Goal: Information Seeking & Learning: Understand process/instructions

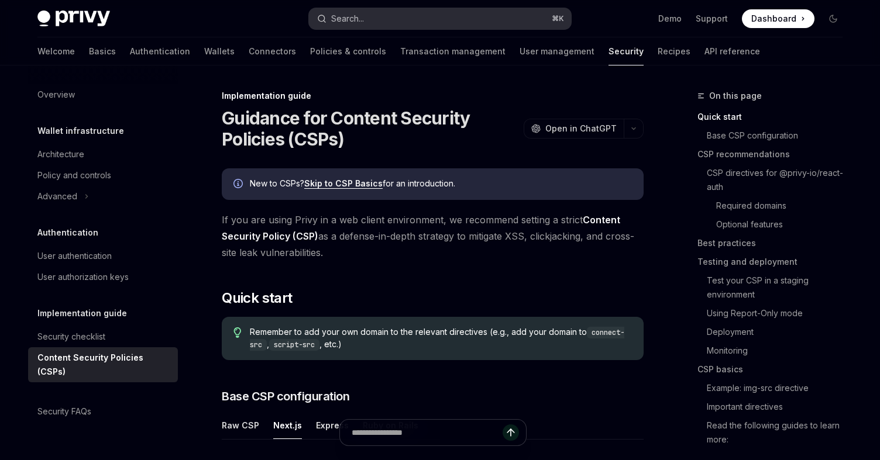
click at [416, 24] on button "Search... ⌘ K" at bounding box center [440, 18] width 262 height 21
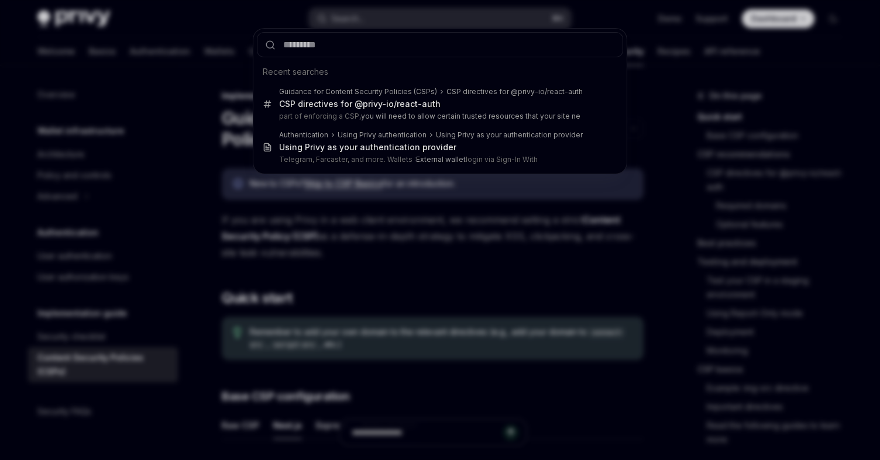
type input "**********"
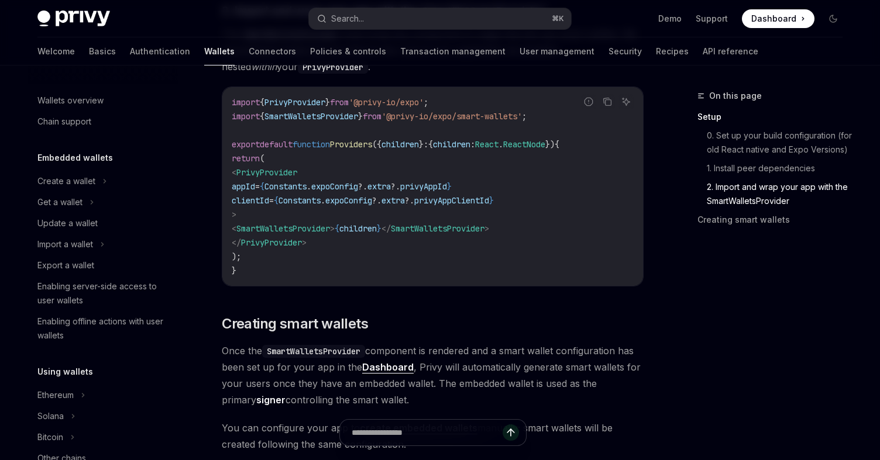
scroll to position [875, 0]
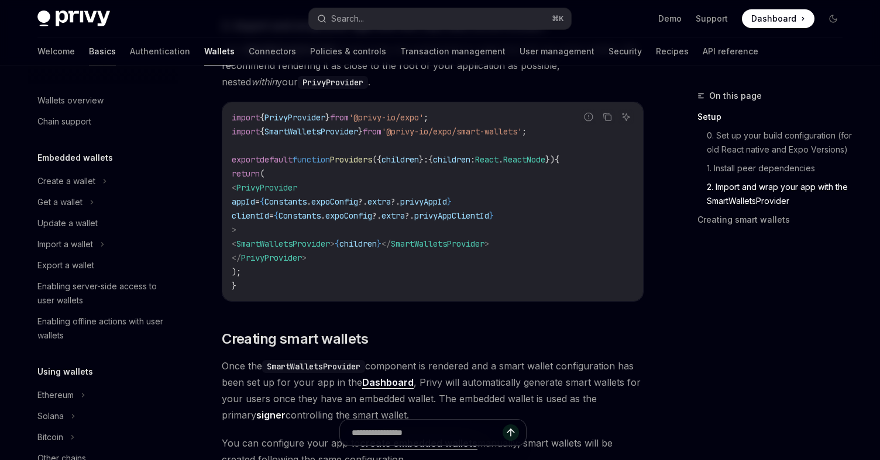
click at [89, 58] on link "Basics" at bounding box center [102, 51] width 27 height 28
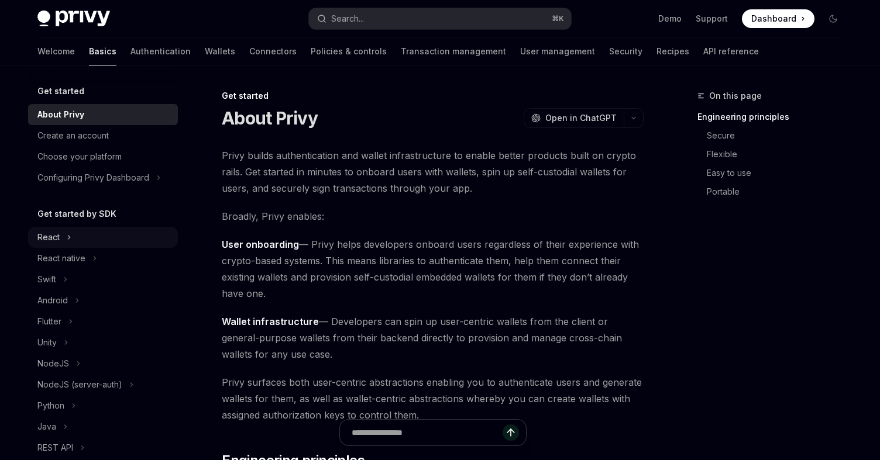
click at [76, 235] on button "React" at bounding box center [103, 237] width 150 height 21
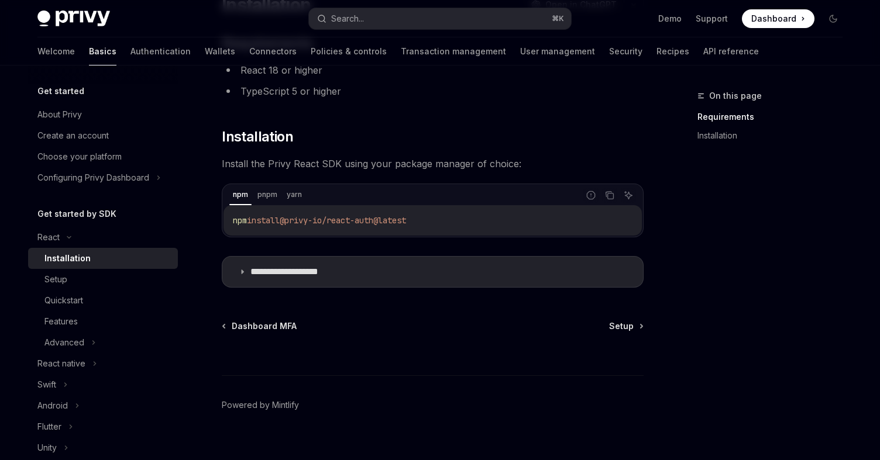
scroll to position [130, 0]
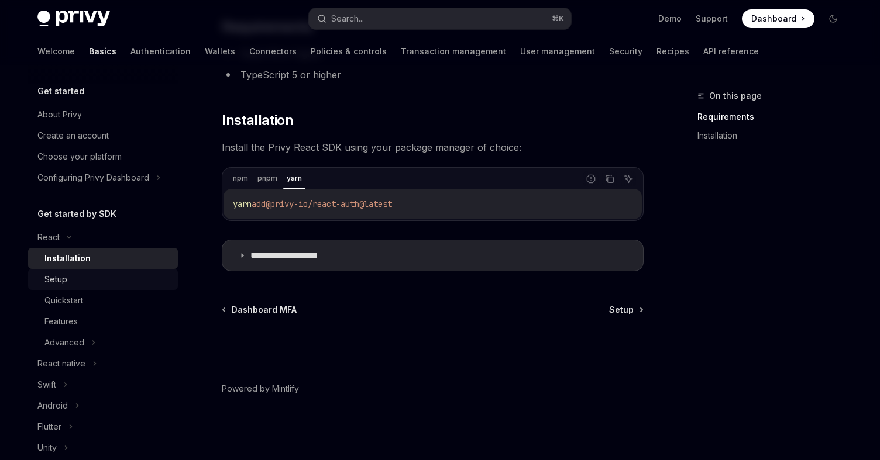
click at [79, 277] on div "Setup" at bounding box center [107, 280] width 126 height 14
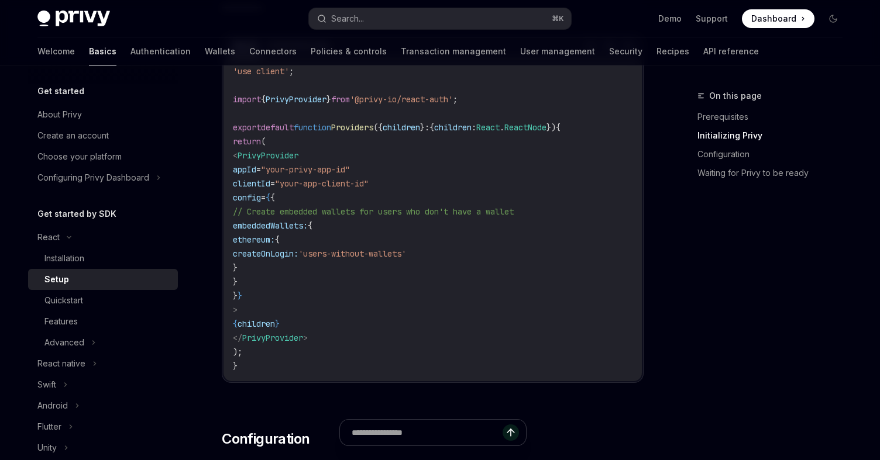
scroll to position [437, 0]
drag, startPoint x: 254, startPoint y: 152, endPoint x: 336, endPoint y: 343, distance: 207.5
click at [336, 343] on code "'use client' ; import { PrivyProvider } from '@privy-io/react-auth' ; export de…" at bounding box center [433, 220] width 400 height 309
copy code "< PrivyProvider appId = "your-privy-app-id" clientId = "your-app-client-id" con…"
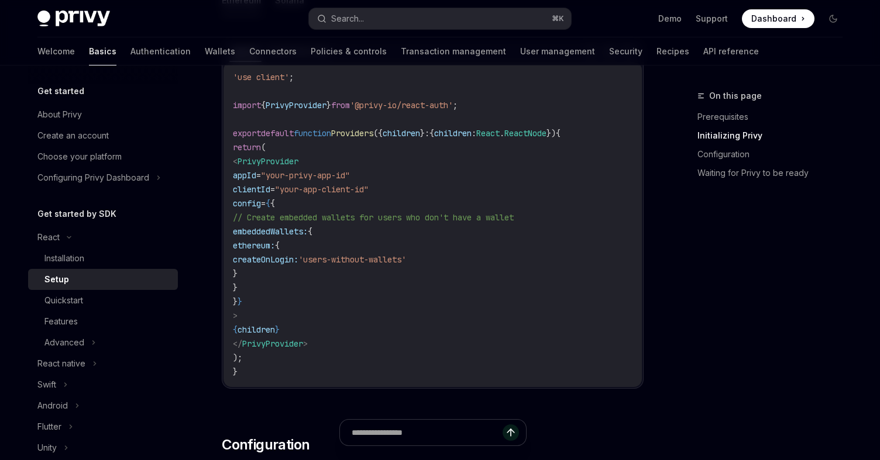
scroll to position [435, 0]
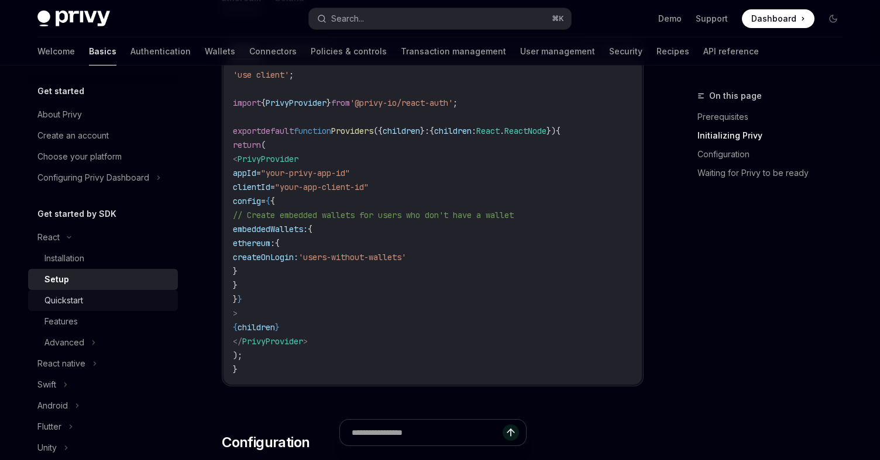
click at [126, 298] on div "Quickstart" at bounding box center [107, 301] width 126 height 14
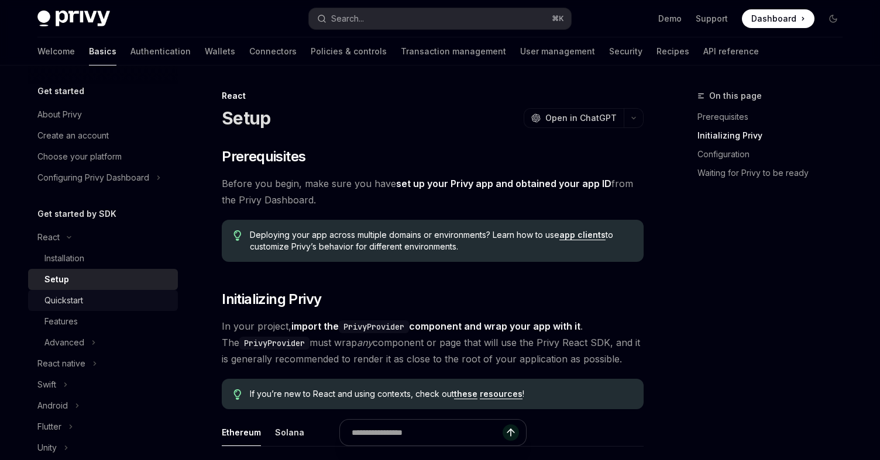
type textarea "*"
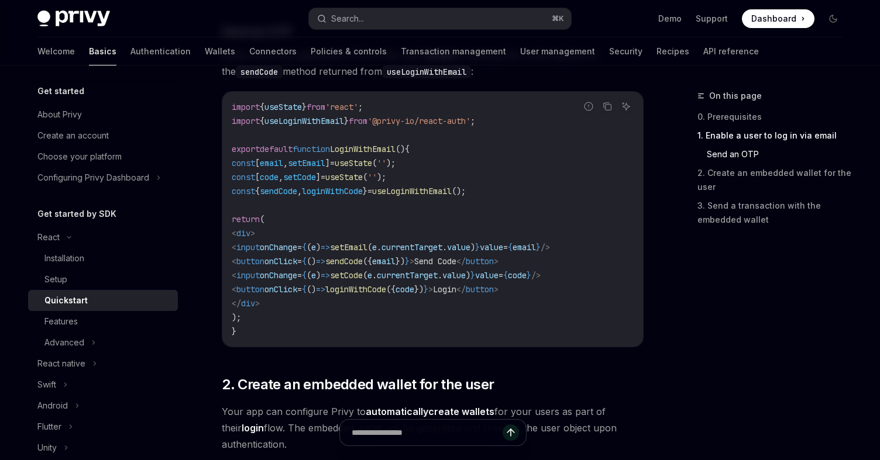
scroll to position [526, 0]
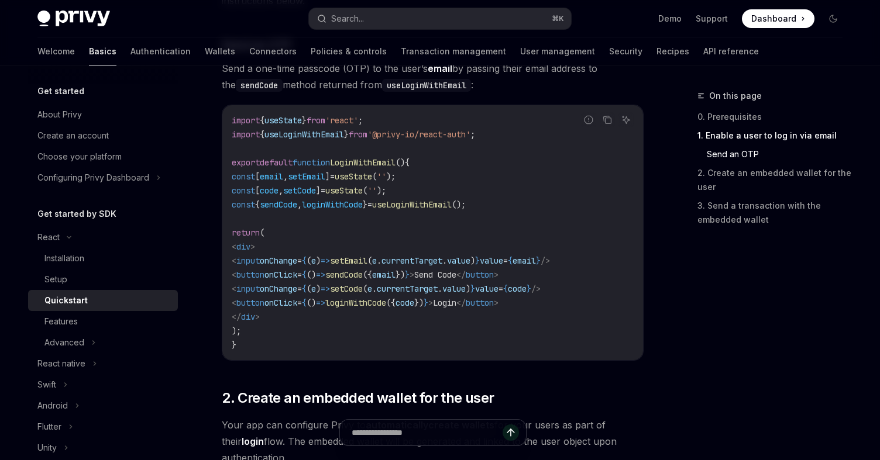
drag, startPoint x: 257, startPoint y: 332, endPoint x: 237, endPoint y: 172, distance: 161.6
click at [237, 172] on code "import { useState } from 'react' ; import { useLoginWithEmail } from '@privy-io…" at bounding box center [433, 232] width 402 height 239
copy code "const [ email , setEmail ] = useState ( '' ); const [ code , setCode ] = useSta…"
